Goal: Find specific page/section: Find specific page/section

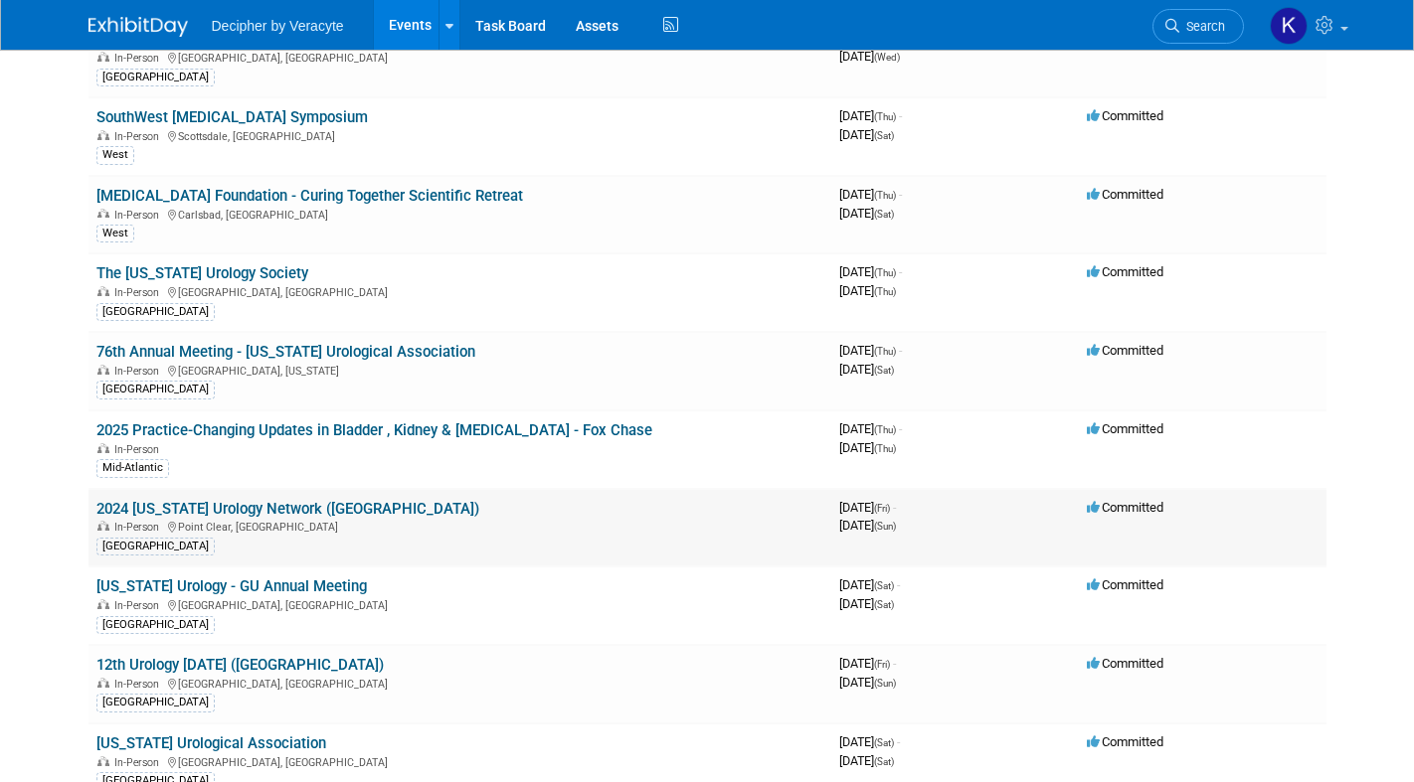
scroll to position [3397, 0]
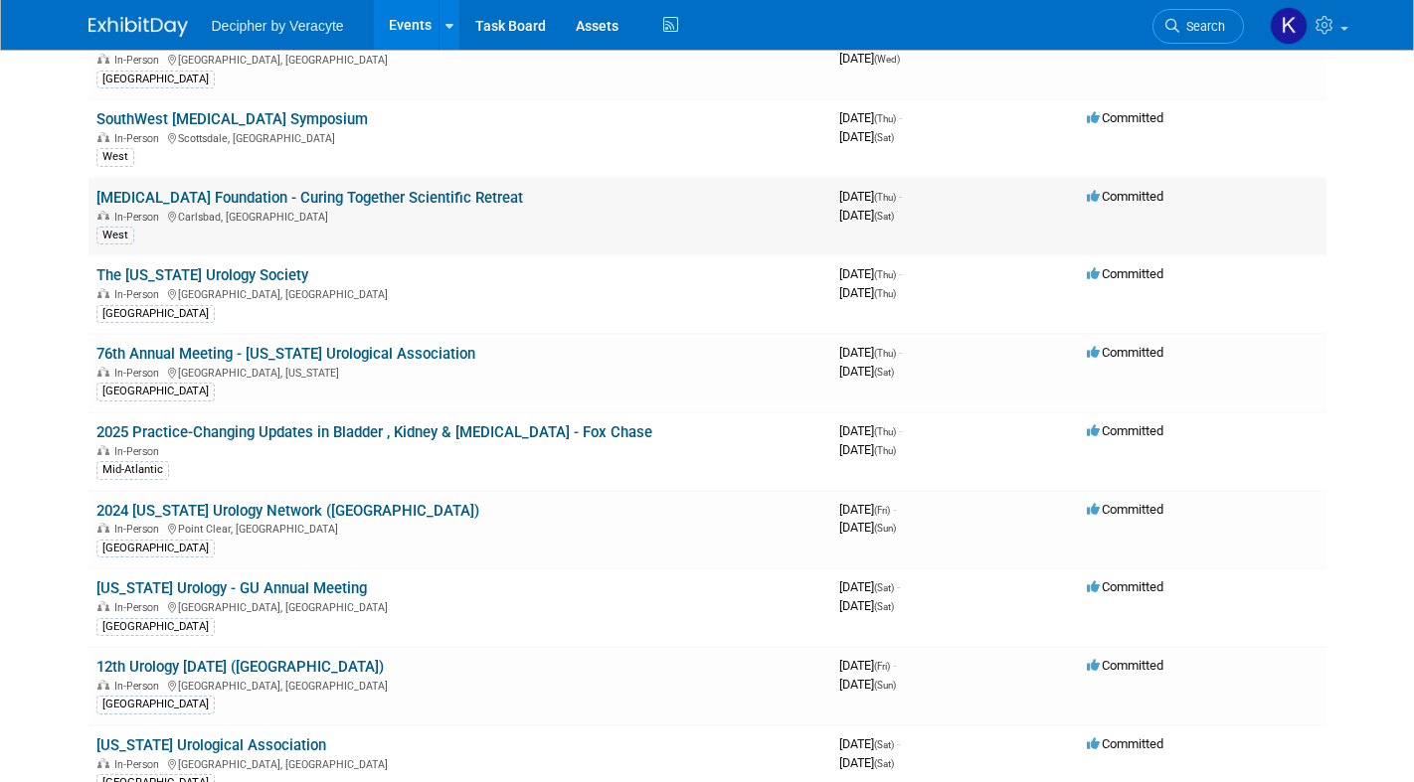
click at [411, 203] on link "[MEDICAL_DATA] Foundation - Curing Together Scientific Retreat" at bounding box center [309, 198] width 427 height 18
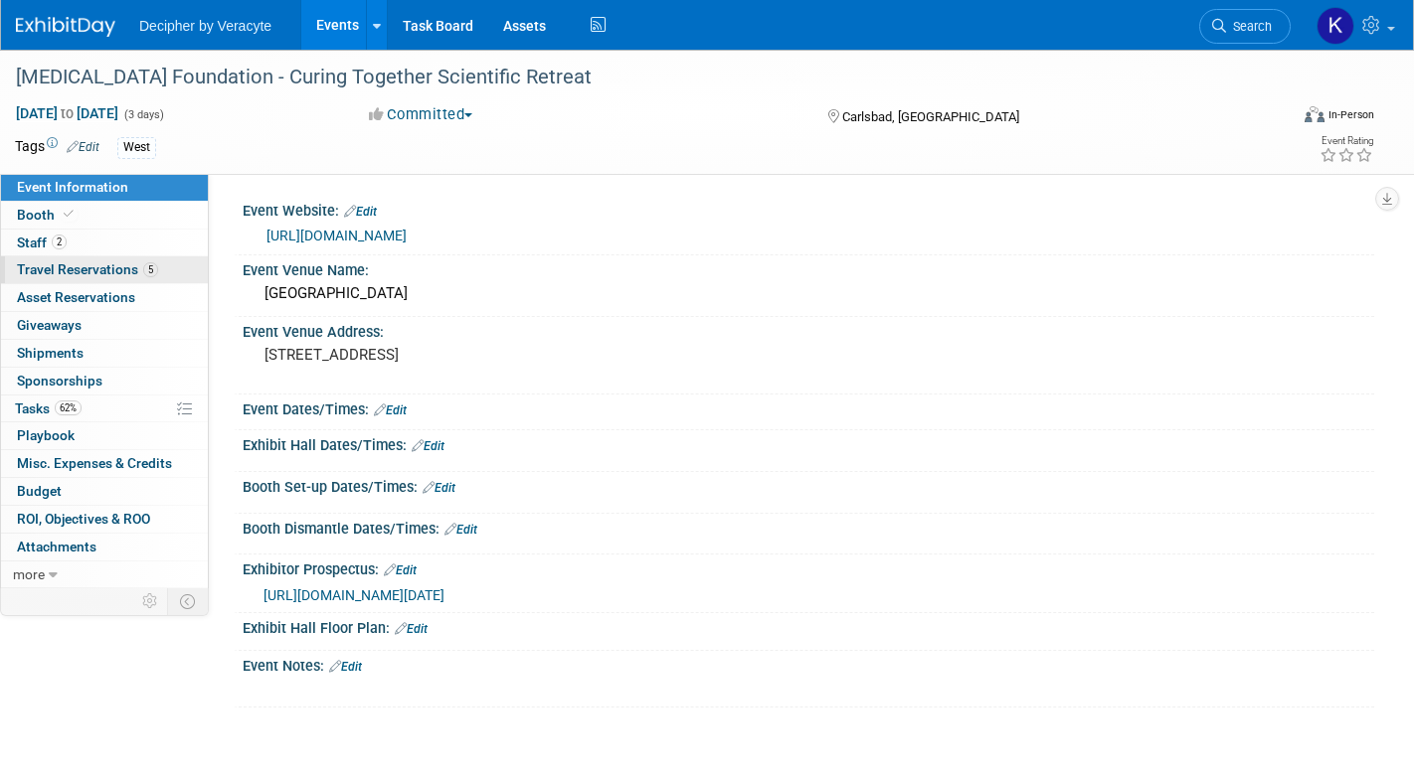
click at [38, 267] on span "Travel Reservations 5" at bounding box center [87, 269] width 141 height 16
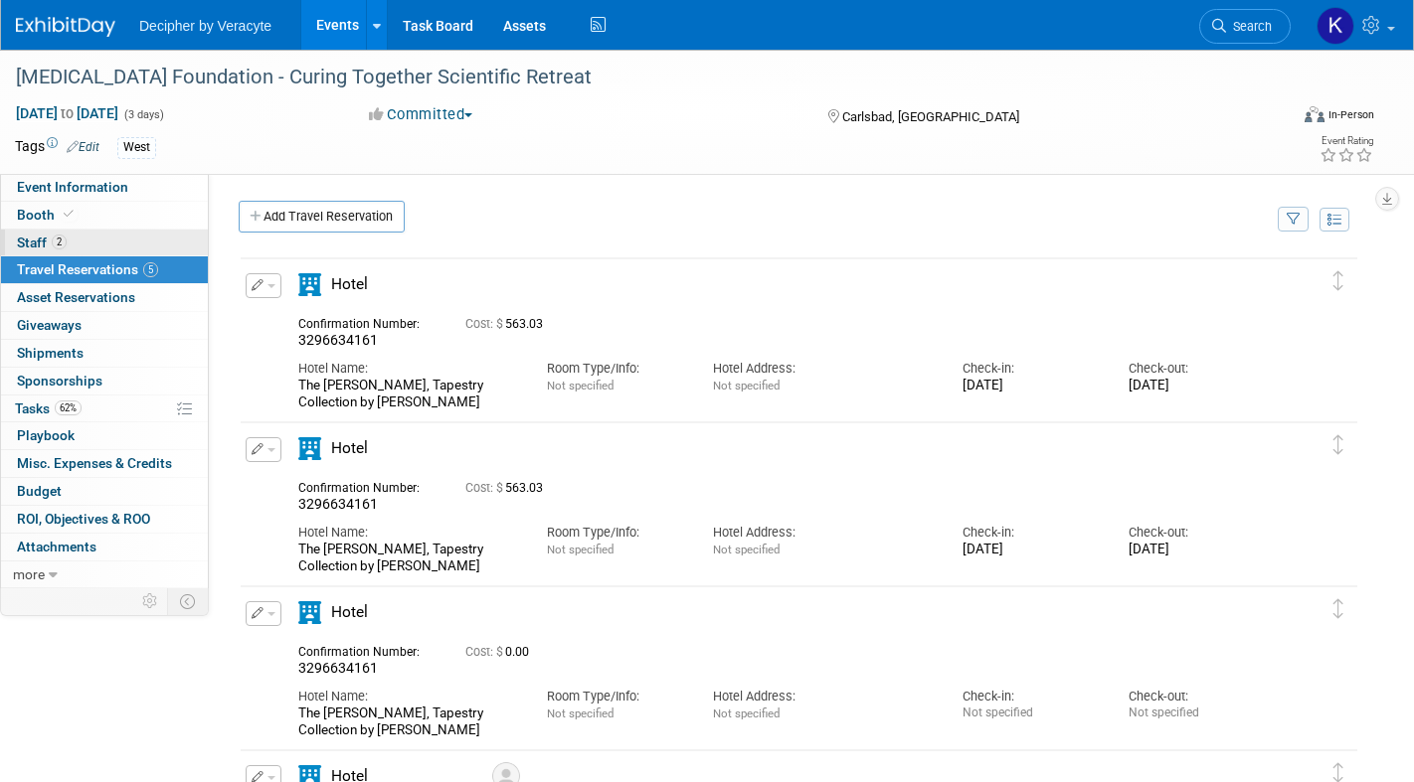
click at [36, 241] on span "Staff 2" at bounding box center [42, 243] width 50 height 16
